Goal: Information Seeking & Learning: Learn about a topic

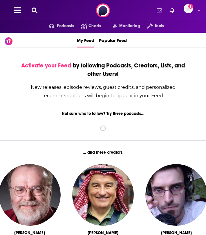
click at [35, 9] on icon at bounding box center [35, 11] width 6 height 6
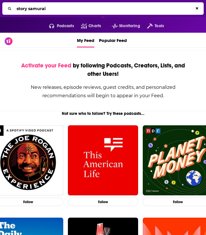
type input "story samurai"
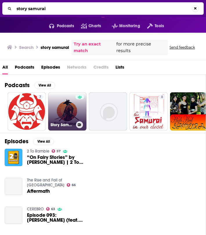
click at [57, 110] on link "Story Samurai" at bounding box center [67, 111] width 38 height 38
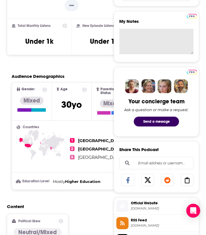
scroll to position [209, 0]
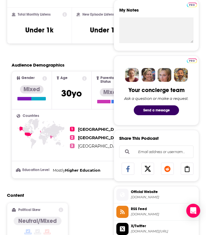
click at [151, 193] on span "Official Website" at bounding box center [163, 191] width 65 height 5
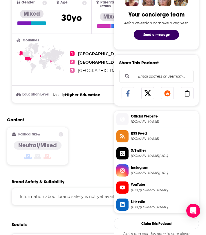
click at [141, 188] on span "YouTube [URL][DOMAIN_NAME]" at bounding box center [162, 188] width 68 height 12
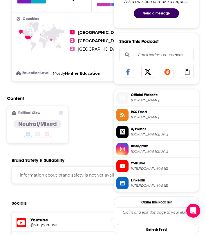
scroll to position [309, 0]
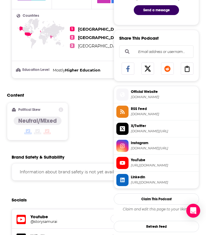
click at [154, 181] on span "[URL][DOMAIN_NAME]" at bounding box center [163, 182] width 65 height 4
